Goal: Navigation & Orientation: Find specific page/section

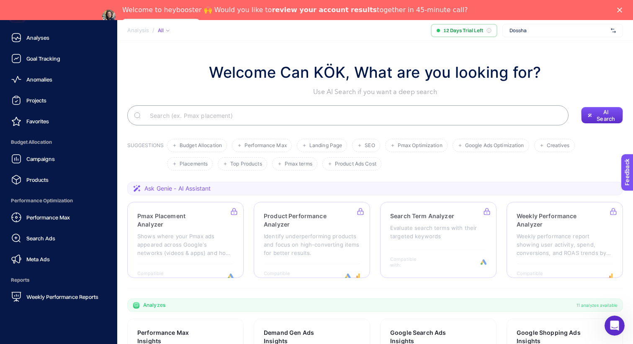
scroll to position [61, 0]
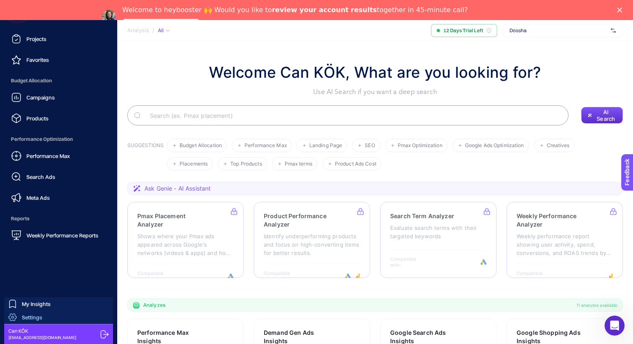
click at [56, 317] on link "Settings" at bounding box center [58, 317] width 109 height 13
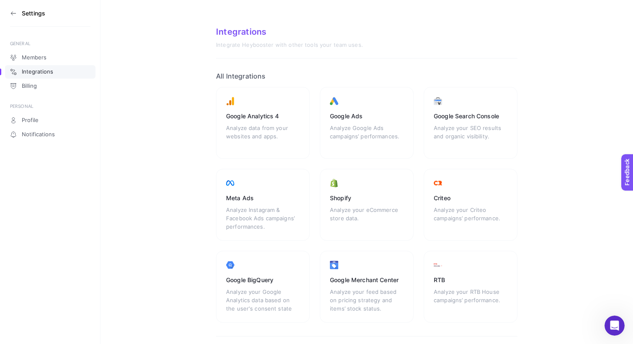
click at [13, 9] on section "Settings" at bounding box center [50, 13] width 80 height 27
click at [14, 12] on icon at bounding box center [13, 13] width 7 height 7
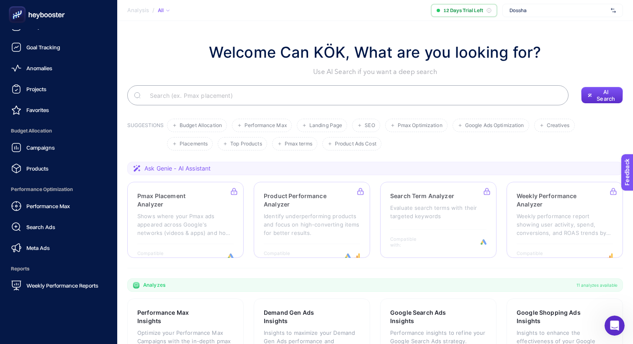
scroll to position [61, 0]
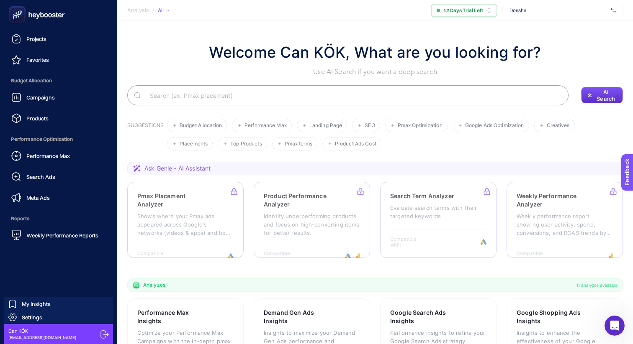
click at [98, 334] on div "Can KÖK intrekmedya@gmail.com" at bounding box center [58, 334] width 109 height 20
click at [99, 334] on div "Can KÖK intrekmedya@gmail.com" at bounding box center [58, 334] width 109 height 20
click at [102, 334] on icon at bounding box center [104, 335] width 8 height 8
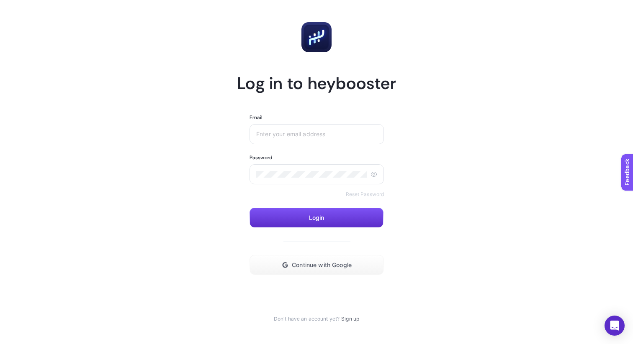
click at [350, 320] on link "Sign up" at bounding box center [350, 319] width 18 height 7
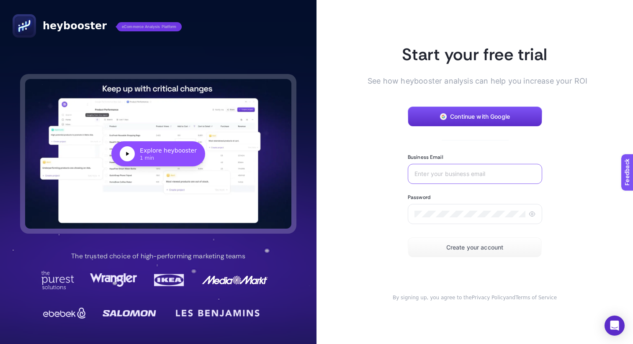
click at [430, 171] on input "Business Email" at bounding box center [474, 174] width 121 height 7
type input "[EMAIL_ADDRESS][DOMAIN_NAME]"
click at [442, 230] on form "Continue with Google Business Email can@intrek.com.tr Password Create your acco…" at bounding box center [474, 182] width 134 height 151
click at [439, 250] on button "Create your account" at bounding box center [474, 248] width 134 height 20
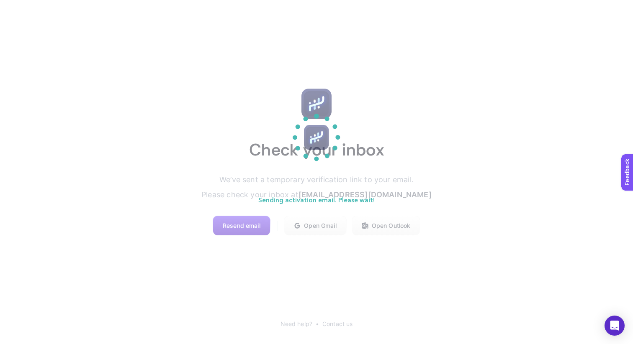
click at [580, 35] on section "Sending activation email. Please wait!" at bounding box center [316, 172] width 633 height 344
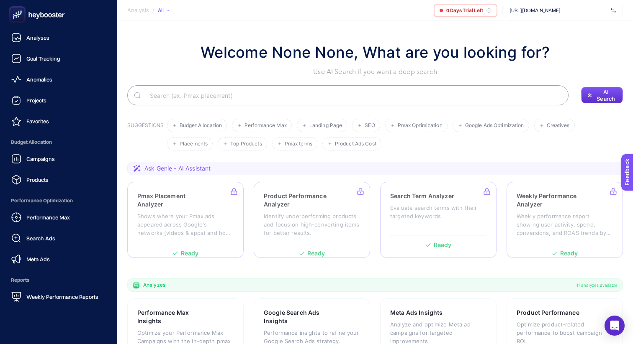
scroll to position [61, 0]
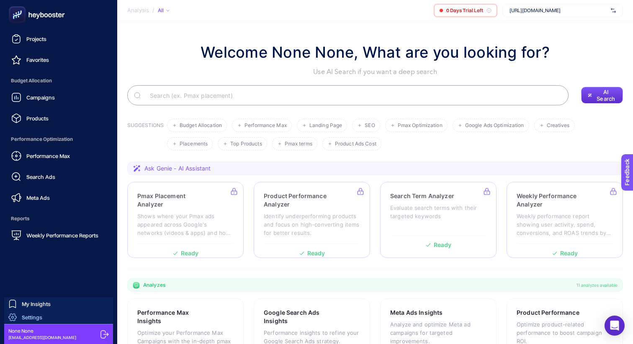
click at [48, 321] on link "Settings" at bounding box center [58, 317] width 109 height 13
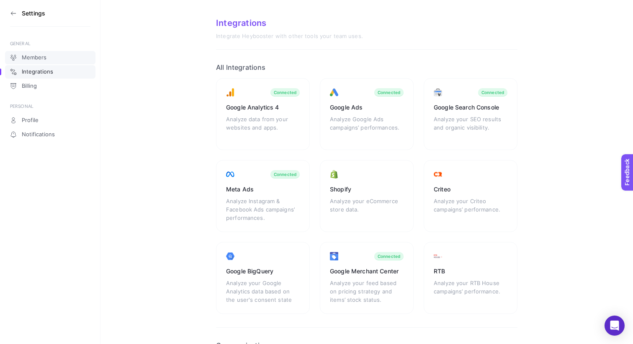
scroll to position [9, 0]
click at [44, 121] on link "Profile" at bounding box center [50, 120] width 90 height 13
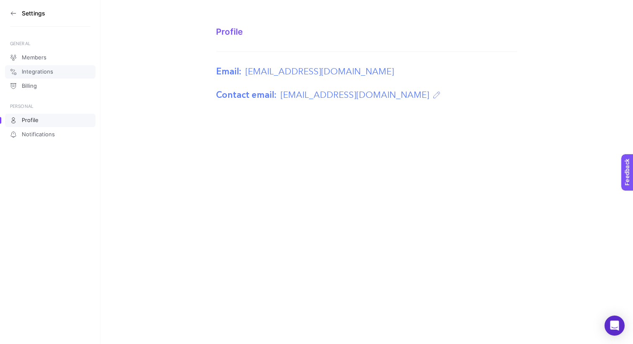
click at [44, 69] on span "Integrations" at bounding box center [37, 72] width 31 height 7
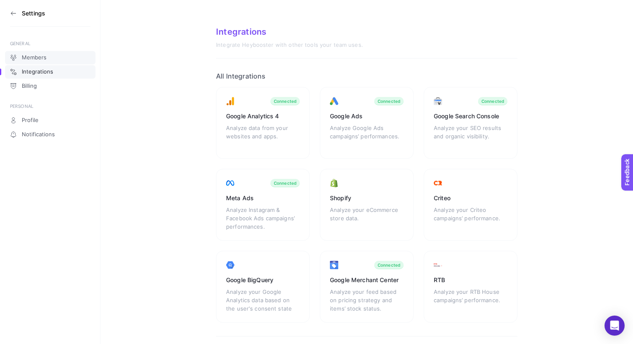
click at [50, 57] on link "Members" at bounding box center [50, 57] width 90 height 13
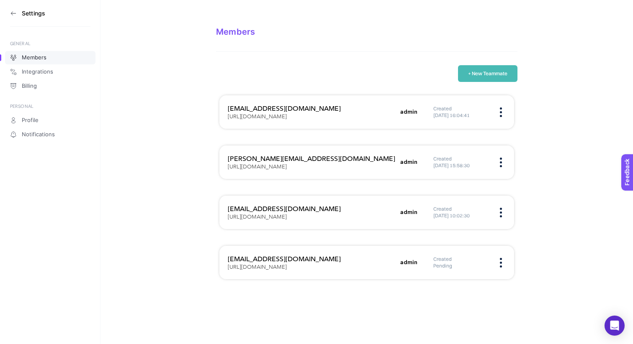
click at [8, 7] on aside "Settings GENERAL Members Integrations Billing PERSONAL Profile Notifications" at bounding box center [50, 172] width 100 height 344
click at [11, 11] on icon at bounding box center [13, 13] width 7 height 7
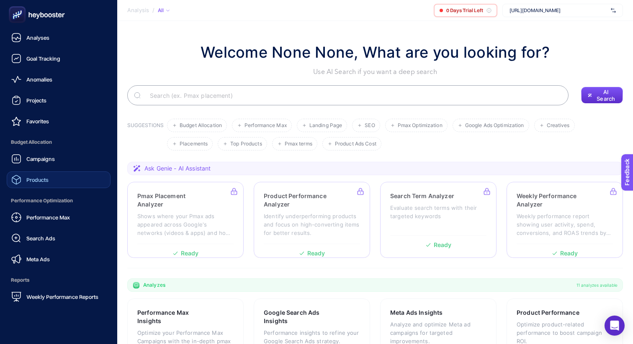
click at [56, 177] on link "Products" at bounding box center [59, 180] width 104 height 17
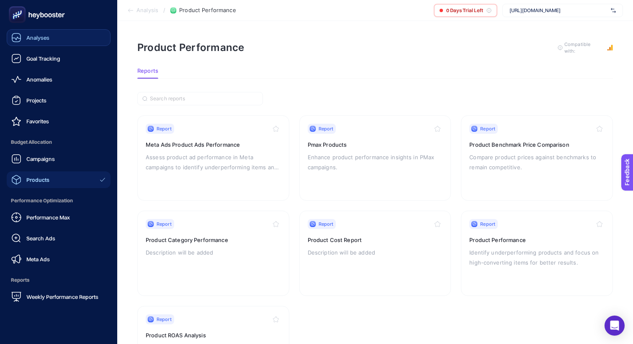
click at [58, 40] on link "Analyses" at bounding box center [59, 37] width 104 height 17
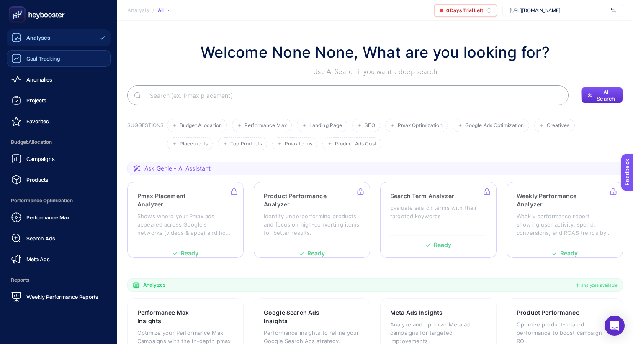
click at [49, 57] on span "Goal Tracking" at bounding box center [43, 58] width 34 height 7
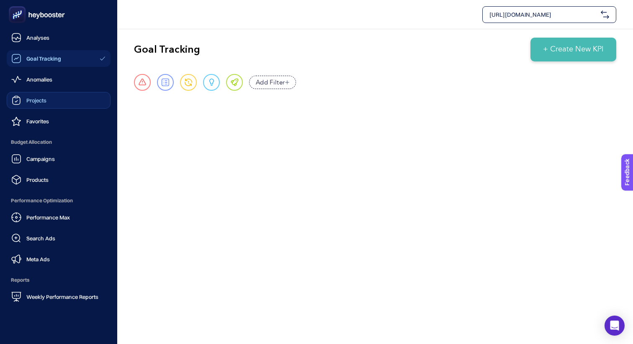
click at [51, 106] on link "Projects" at bounding box center [59, 100] width 104 height 17
